Goal: Complete application form

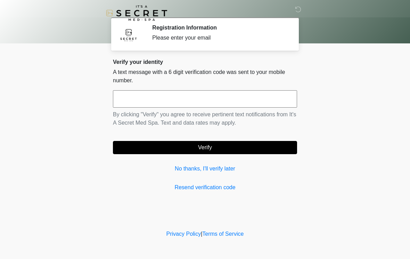
click at [255, 102] on input "text" at bounding box center [205, 98] width 184 height 17
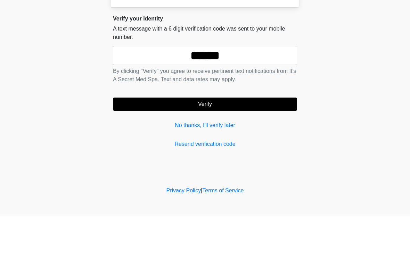
type input "******"
click at [269, 141] on button "Verify" at bounding box center [205, 147] width 184 height 13
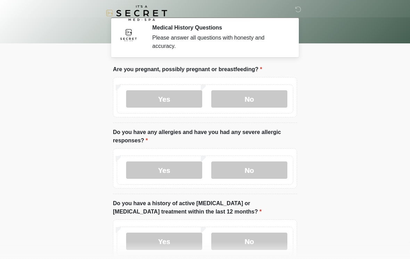
click at [262, 99] on label "No" at bounding box center [249, 98] width 76 height 17
click at [266, 176] on label "No" at bounding box center [249, 169] width 76 height 17
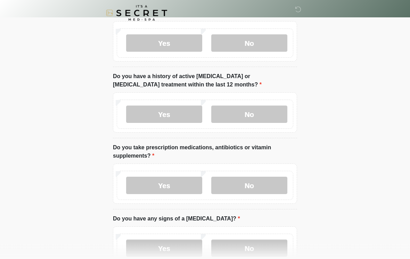
scroll to position [135, 0]
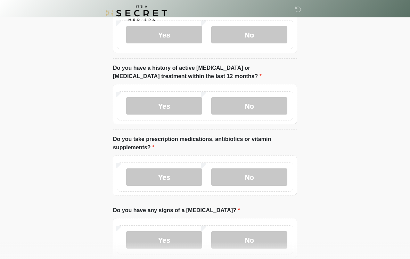
click at [272, 103] on label "No" at bounding box center [249, 105] width 76 height 17
click at [270, 177] on label "No" at bounding box center [249, 176] width 76 height 17
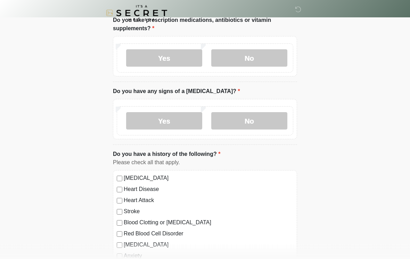
click at [275, 116] on label "No" at bounding box center [249, 121] width 76 height 17
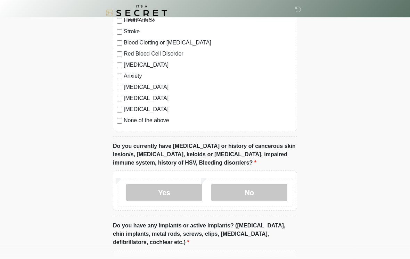
scroll to position [435, 0]
click at [161, 122] on label "None of the above" at bounding box center [208, 120] width 169 height 8
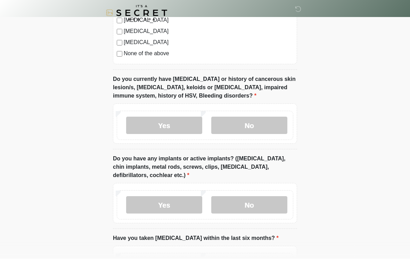
click at [265, 130] on label "No" at bounding box center [249, 125] width 76 height 17
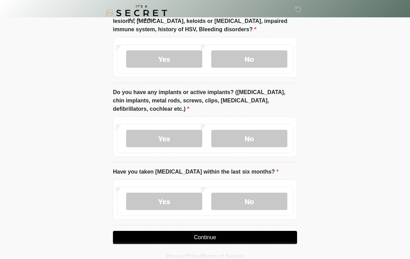
scroll to position [578, 0]
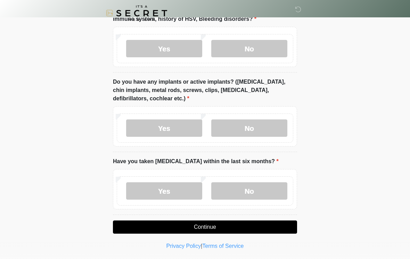
click at [266, 124] on label "No" at bounding box center [249, 127] width 76 height 17
click at [272, 195] on label "No" at bounding box center [249, 190] width 76 height 17
click at [271, 224] on button "Continue" at bounding box center [205, 227] width 184 height 13
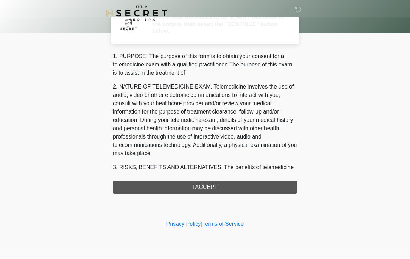
scroll to position [0, 0]
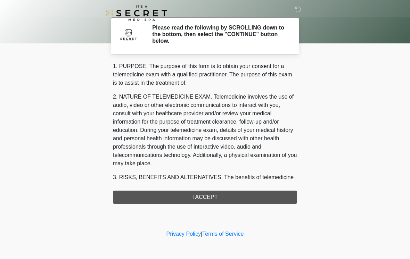
click at [270, 196] on div "1. PURPOSE. The purpose of this form is to obtain your consent for a telemedici…" at bounding box center [205, 133] width 184 height 142
click at [214, 195] on div "1. PURPOSE. The purpose of this form is to obtain your consent for a telemedici…" at bounding box center [205, 133] width 184 height 142
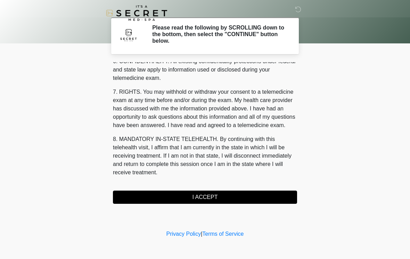
click at [210, 196] on button "I ACCEPT" at bounding box center [205, 197] width 184 height 13
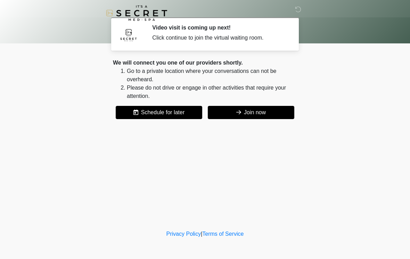
click at [256, 118] on button "Join now" at bounding box center [251, 112] width 86 height 13
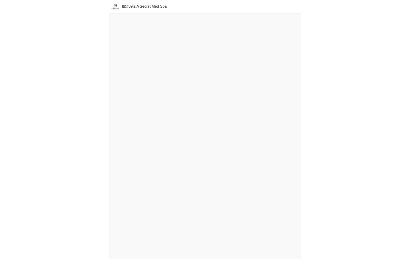
scroll to position [2, 0]
